Goal: Information Seeking & Learning: Learn about a topic

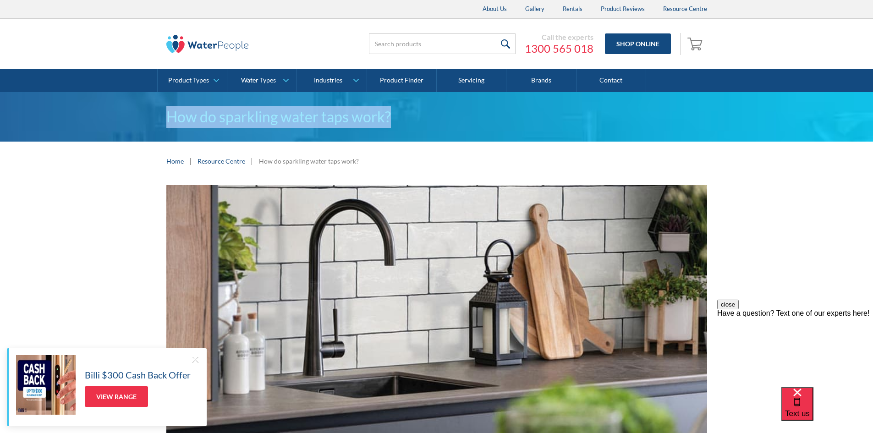
drag, startPoint x: 131, startPoint y: 114, endPoint x: 441, endPoint y: 117, distance: 310.6
click at [441, 117] on div "How do sparkling water taps work?" at bounding box center [436, 116] width 873 height 49
copy h1 "How do sparkling water taps work?"
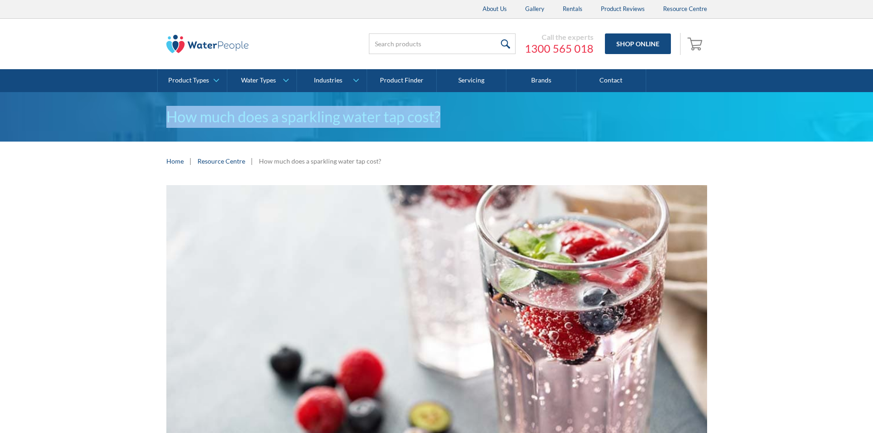
drag, startPoint x: 139, startPoint y: 117, endPoint x: 470, endPoint y: 110, distance: 330.8
click at [470, 110] on div "How much does a sparkling water tap cost?" at bounding box center [436, 116] width 873 height 49
copy h1 "How much does a sparkling water tap cost?"
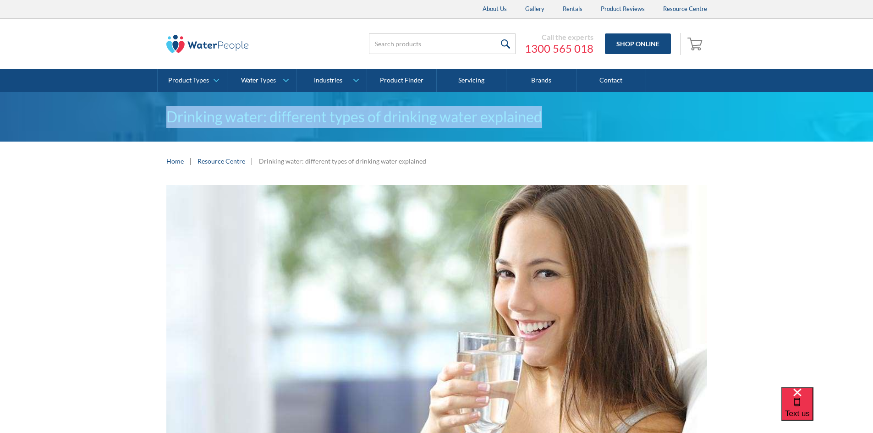
drag, startPoint x: 152, startPoint y: 122, endPoint x: 596, endPoint y: 128, distance: 444.4
click at [596, 128] on div "Drinking water: different types of drinking water explained" at bounding box center [436, 116] width 873 height 49
copy h1 "Drinking water: different types of drinking water explained"
